Goal: Task Accomplishment & Management: Manage account settings

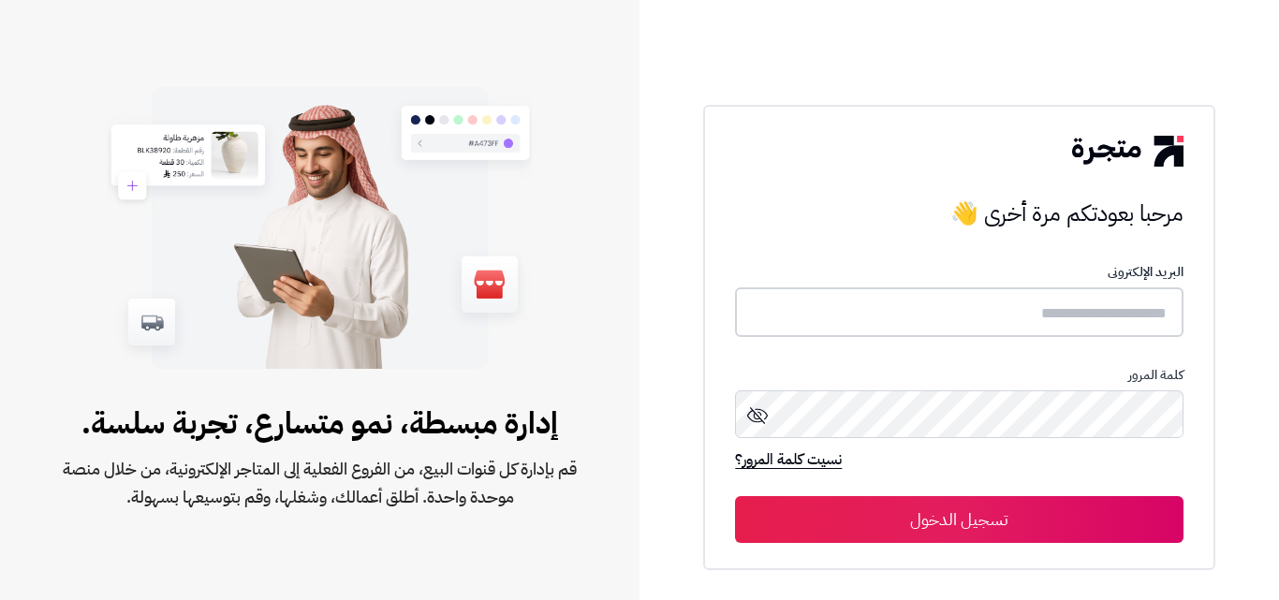
click at [1023, 314] on input "text" at bounding box center [959, 312] width 448 height 50
type input "*"
type input "******"
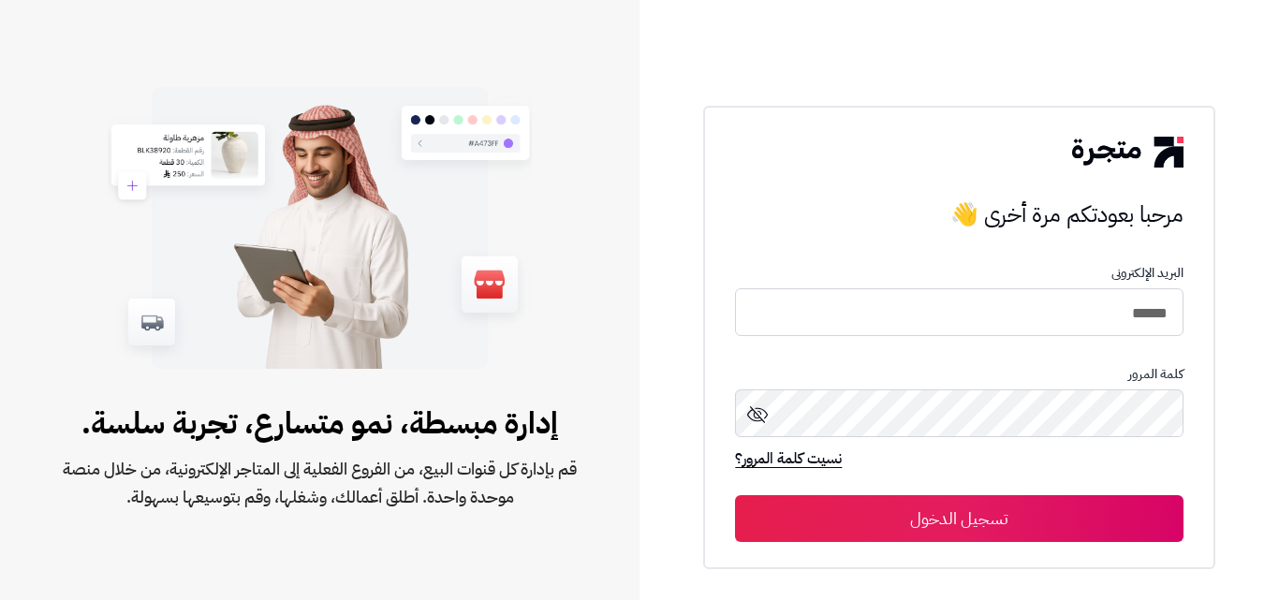
click at [985, 512] on button "تسجيل الدخول" at bounding box center [959, 518] width 448 height 47
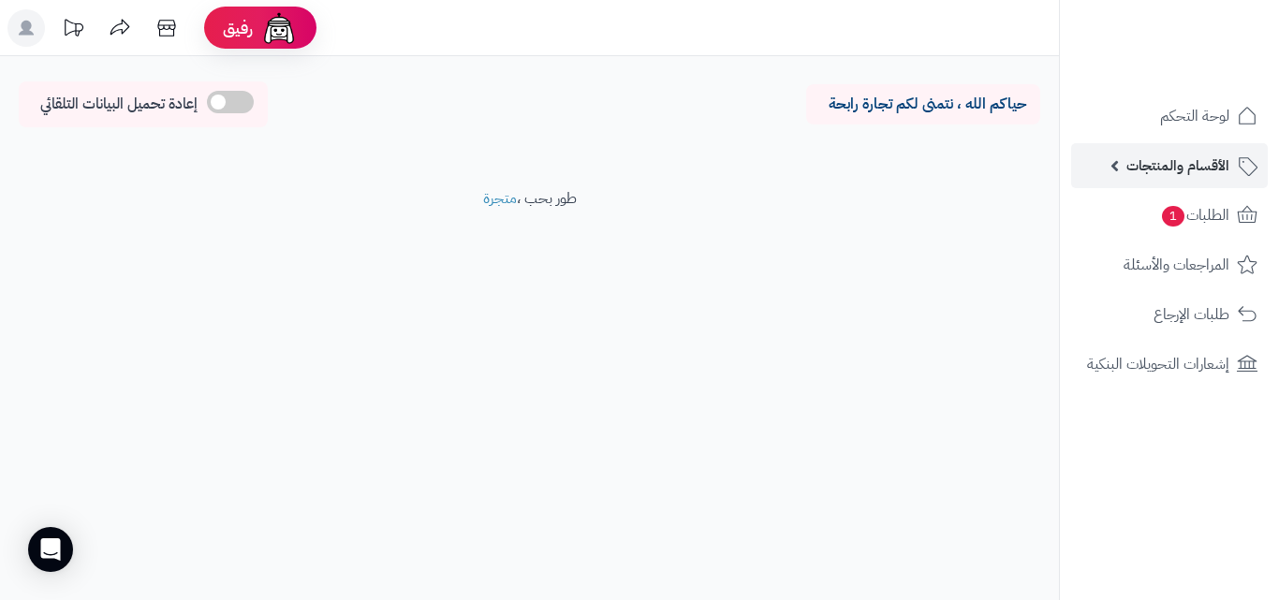
click at [1141, 152] on link "الأقسام والمنتجات" at bounding box center [1169, 165] width 197 height 45
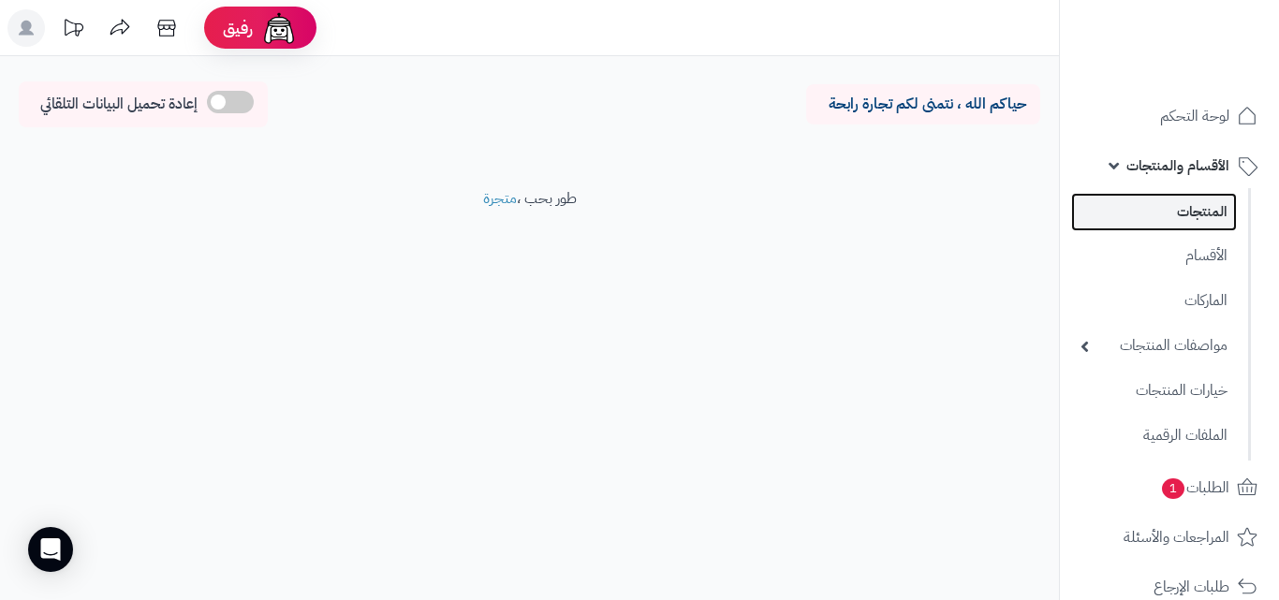
click at [1141, 218] on link "المنتجات" at bounding box center [1154, 212] width 166 height 38
